Goal: Task Accomplishment & Management: Use online tool/utility

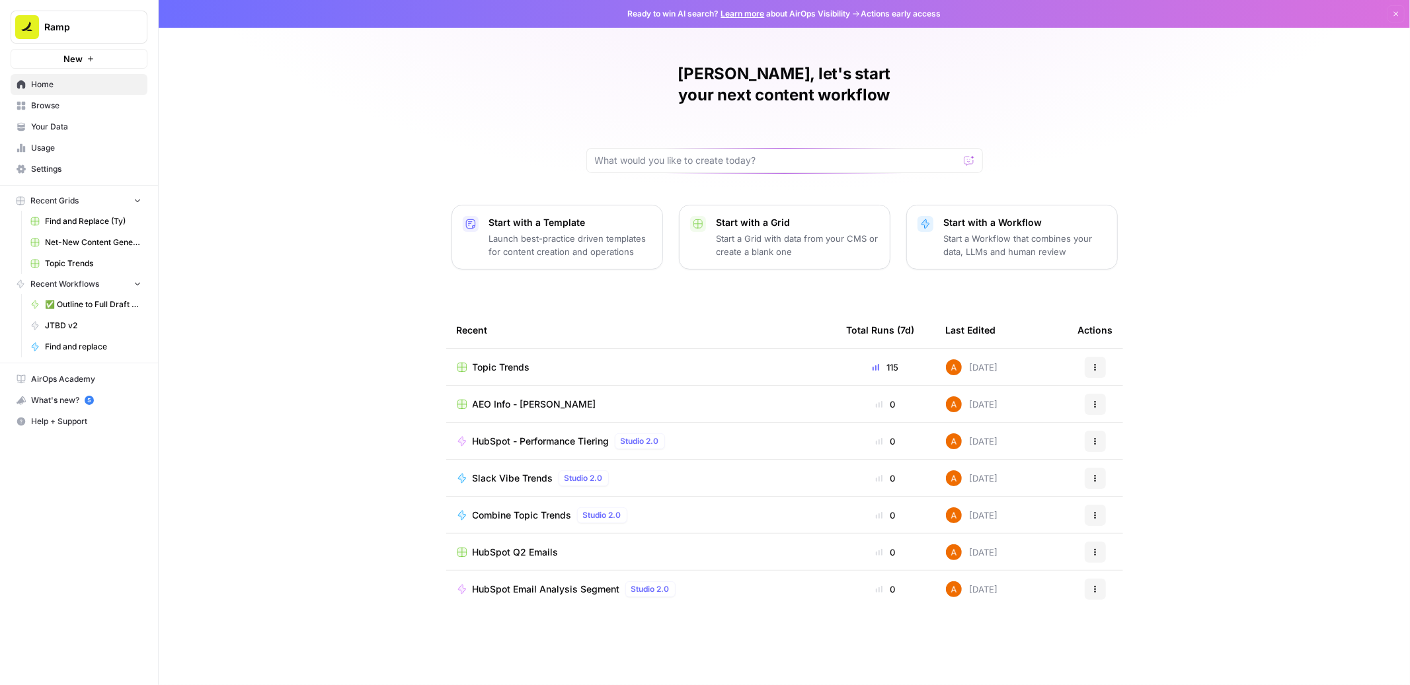
click at [523, 546] on span "HubSpot Q2 Emails" at bounding box center [516, 552] width 86 height 13
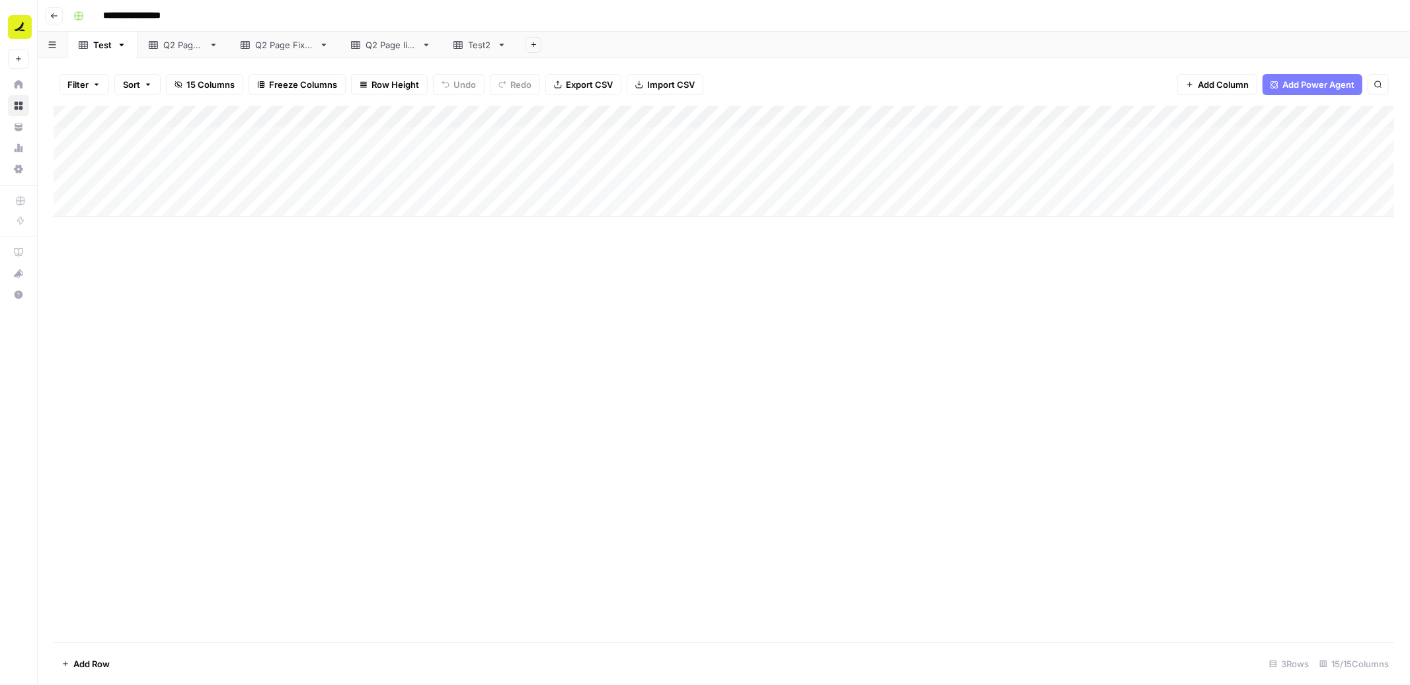
click at [395, 48] on div "Q2 Page live" at bounding box center [390, 44] width 51 height 13
click at [296, 44] on div "Q2 Page Fixed" at bounding box center [284, 44] width 59 height 13
click at [648, 139] on div "Add Column" at bounding box center [724, 374] width 1340 height 537
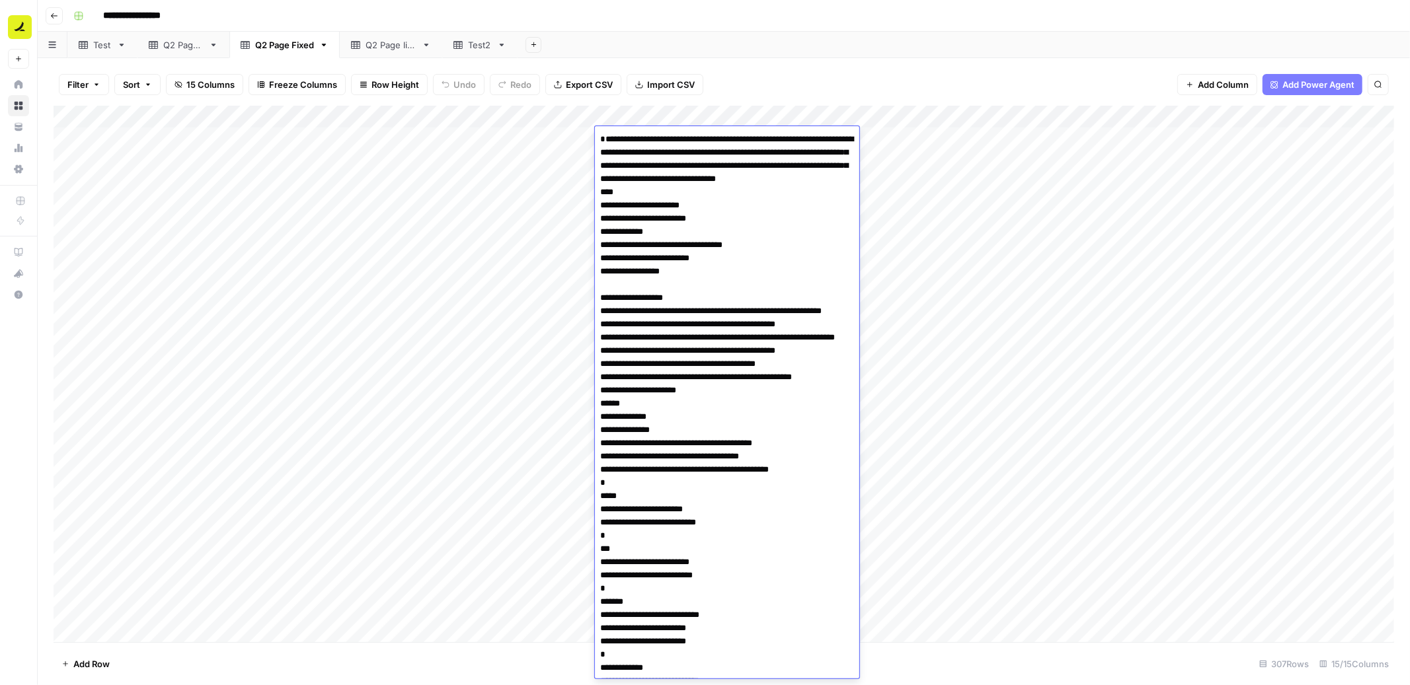
click at [522, 159] on div "Add Column" at bounding box center [724, 374] width 1340 height 537
